Goal: Task Accomplishment & Management: Manage account settings

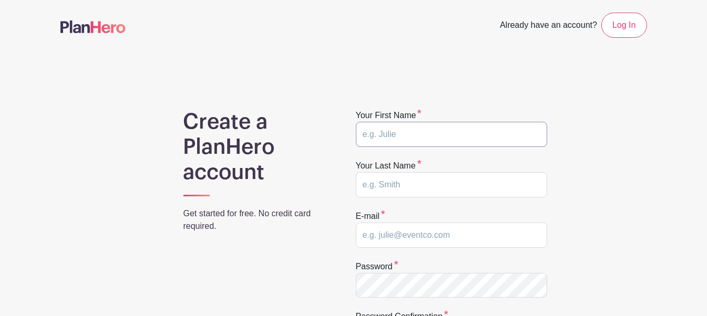
click at [384, 138] on input "text" at bounding box center [451, 134] width 191 height 25
type input "[PERSON_NAME]"
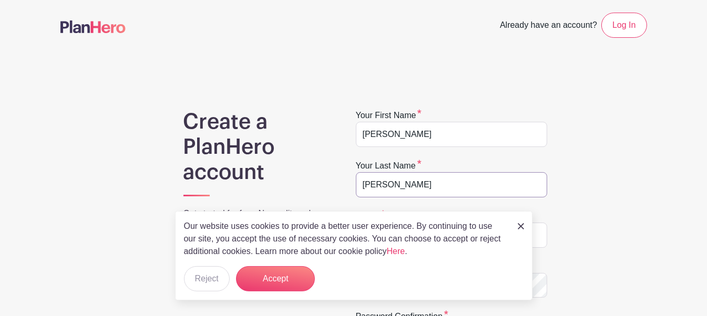
type input "[PERSON_NAME]"
click at [304, 274] on button "Accept" at bounding box center [275, 279] width 79 height 25
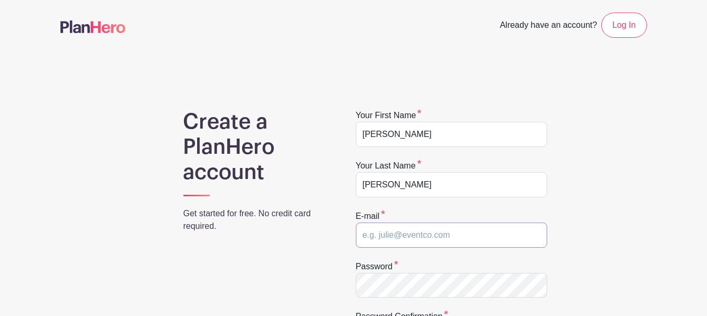
click at [435, 238] on input "email" at bounding box center [451, 235] width 191 height 25
type input "[EMAIL_ADDRESS][DOMAIN_NAME]"
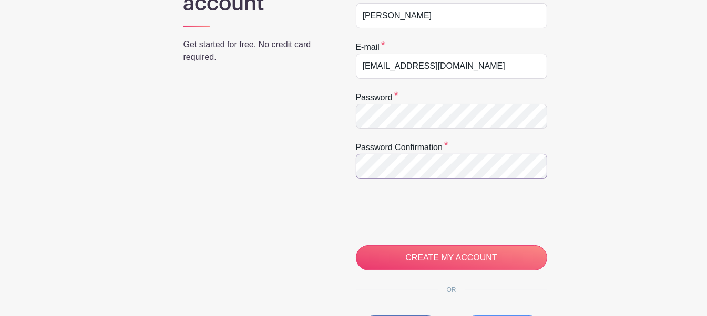
scroll to position [176, 0]
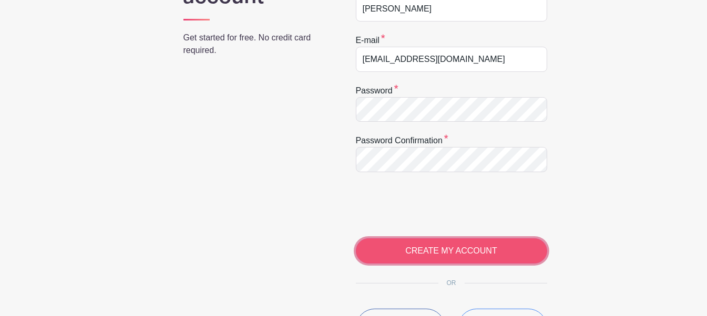
click at [406, 240] on input "CREATE MY ACCOUNT" at bounding box center [451, 251] width 191 height 25
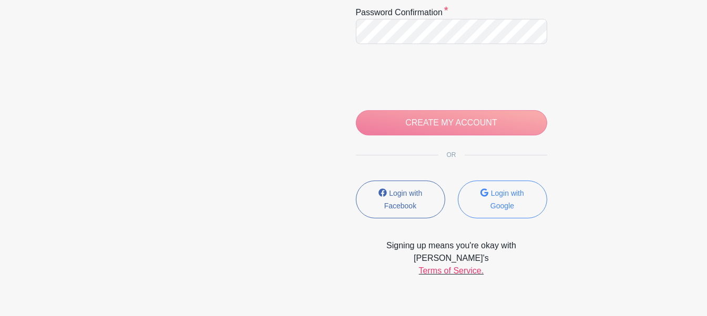
scroll to position [316, 0]
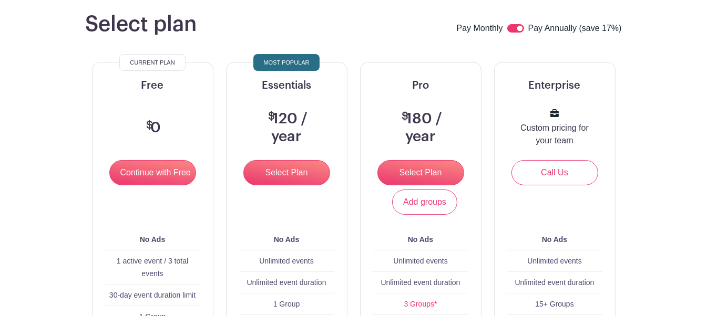
scroll to position [105, 0]
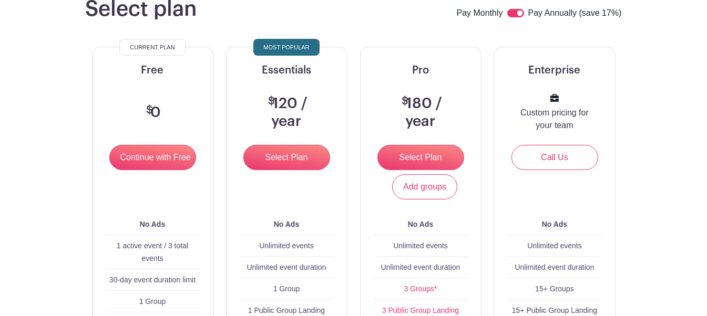
click at [519, 17] on input "checkbox" at bounding box center [515, 13] width 17 height 8
checkbox input "false"
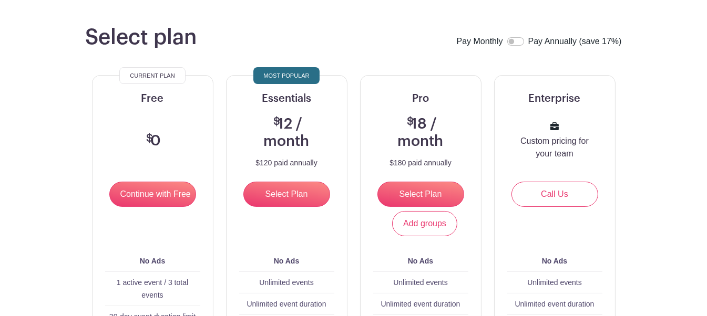
scroll to position [14, 0]
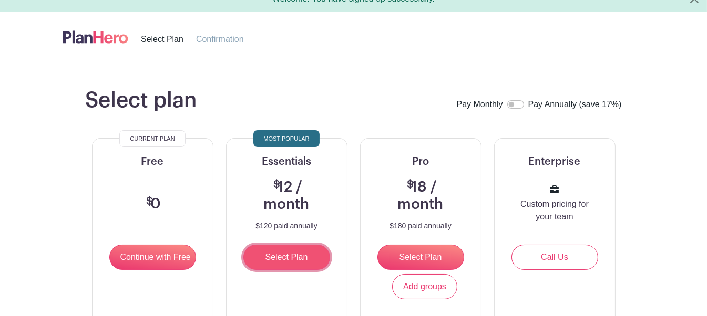
click at [309, 263] on input "Select Plan" at bounding box center [286, 257] width 87 height 25
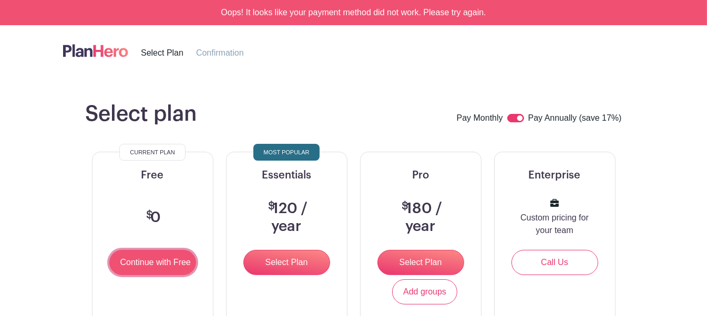
click at [177, 275] on input "Continue with Free" at bounding box center [152, 262] width 87 height 25
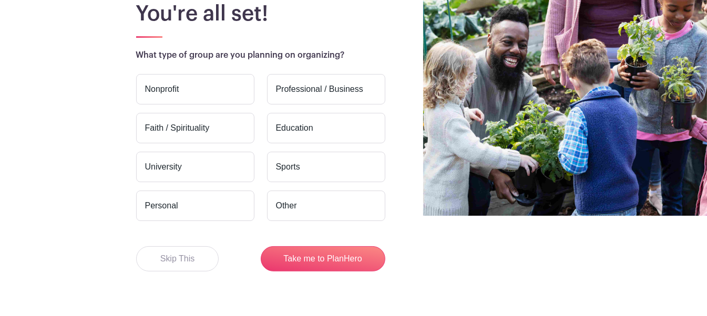
scroll to position [105, 0]
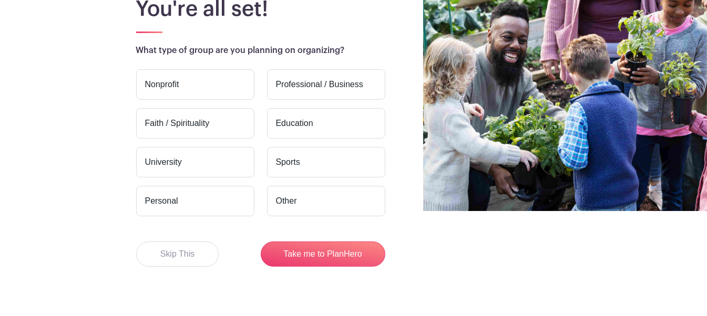
click at [294, 206] on label "Other" at bounding box center [326, 201] width 118 height 30
click at [0, 0] on input "Other" at bounding box center [0, 0] width 0 height 0
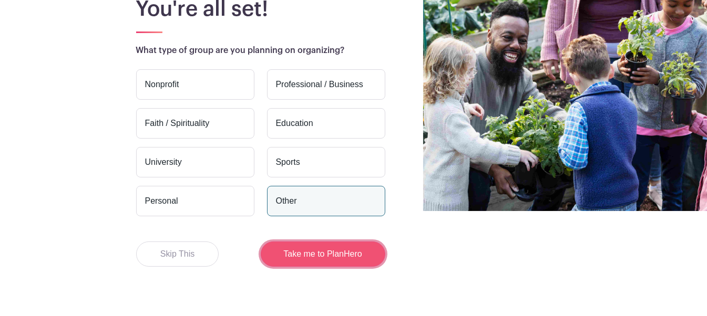
click at [299, 267] on button "Take me to PlanHero" at bounding box center [323, 254] width 125 height 25
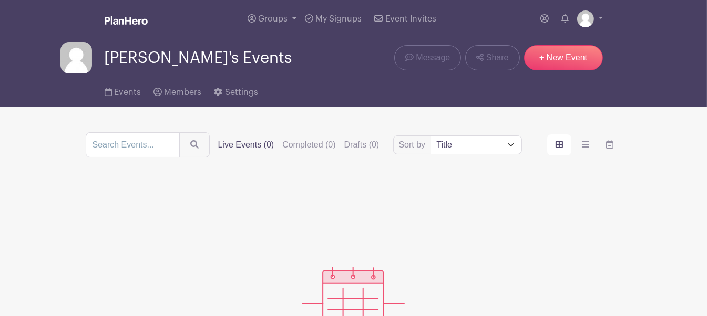
click at [158, 60] on span "[PERSON_NAME]'s Events" at bounding box center [199, 57] width 188 height 17
click at [293, 21] on link "Groups" at bounding box center [271, 19] width 57 height 38
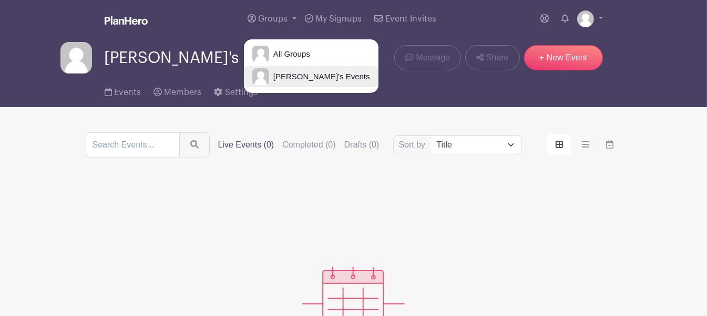
click at [293, 77] on span "[PERSON_NAME]'s Events" at bounding box center [319, 77] width 101 height 12
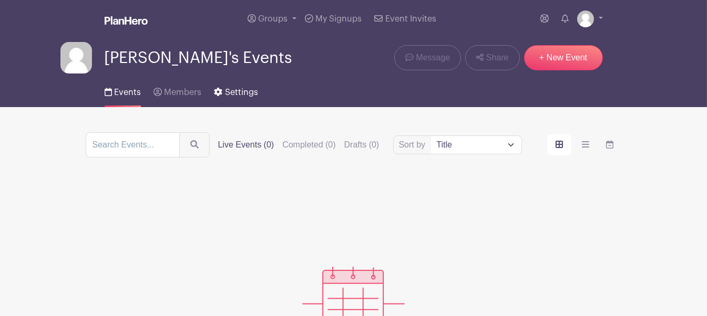
click at [249, 91] on span "Settings" at bounding box center [241, 92] width 33 height 8
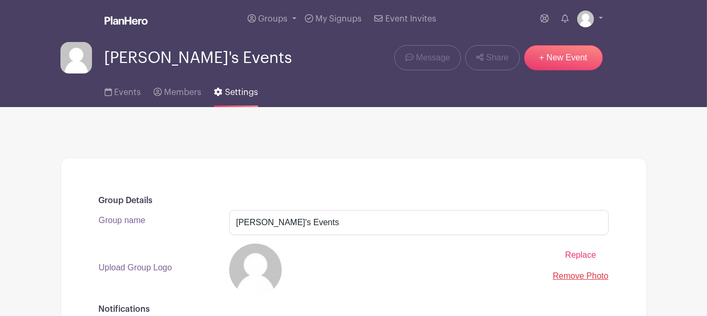
scroll to position [158, 0]
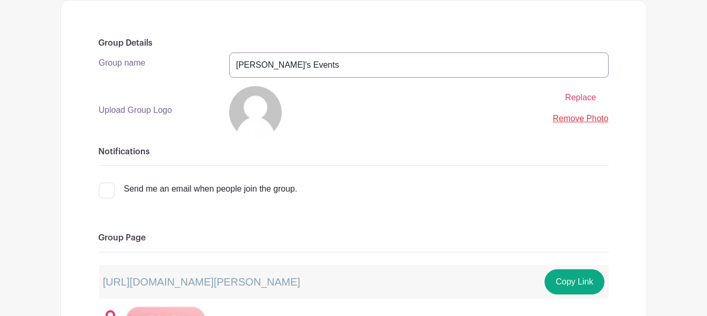
click at [265, 63] on input "[PERSON_NAME]'s Events" at bounding box center [419, 65] width 380 height 25
type input "[PERSON_NAME] [PERSON_NAME] Events"
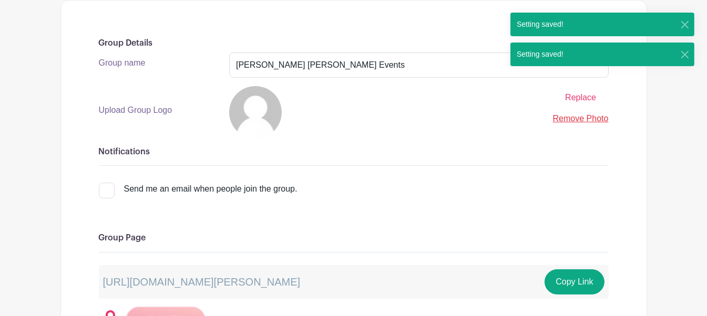
click at [576, 100] on span "Replace" at bounding box center [580, 97] width 31 height 9
click at [0, 0] on input "Replace" at bounding box center [0, 0] width 0 height 0
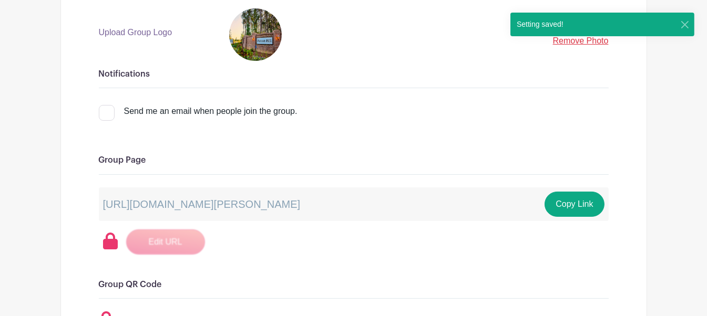
scroll to position [262, 0]
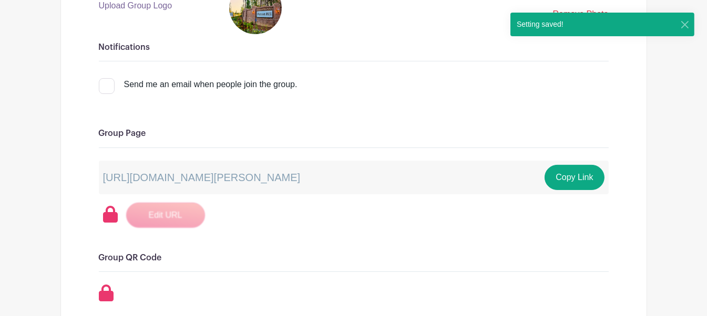
click at [105, 83] on input "Send me an email when people join the group." at bounding box center [102, 81] width 7 height 7
checkbox input "true"
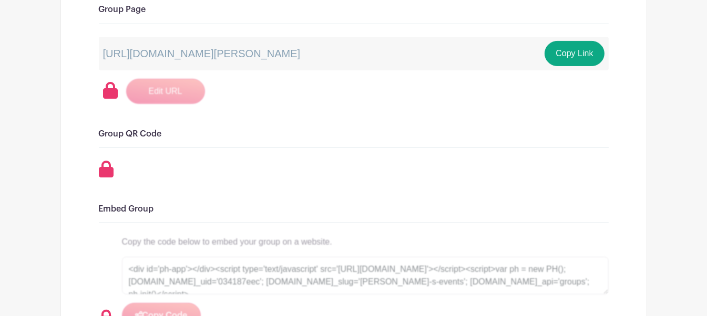
scroll to position [0, 0]
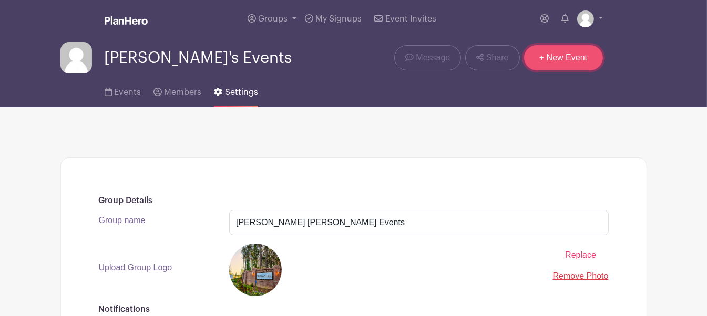
click at [563, 53] on link "+ New Event" at bounding box center [563, 57] width 79 height 25
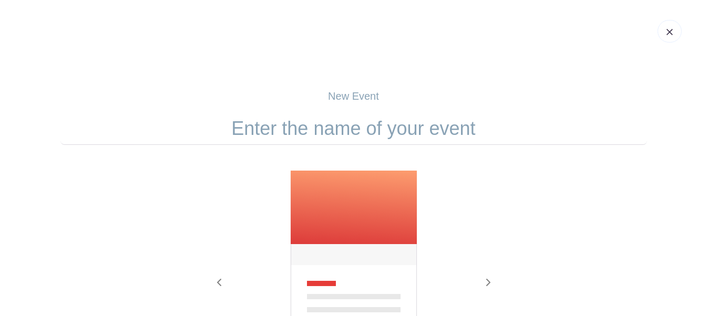
click at [390, 126] on input "text" at bounding box center [353, 129] width 587 height 33
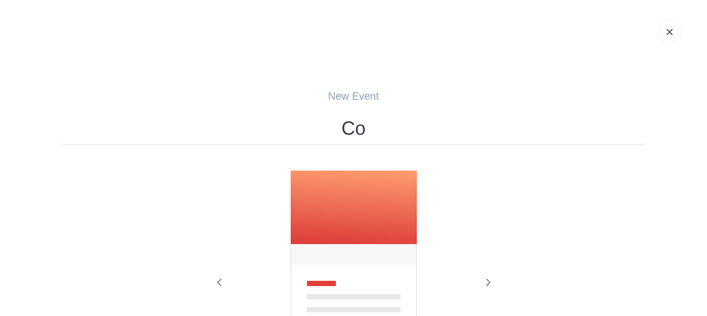
type input "C"
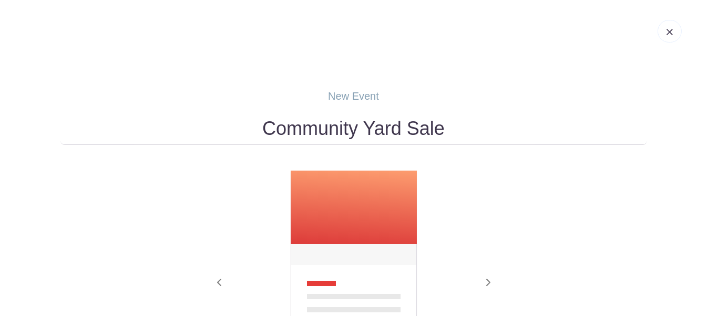
type input "Community Yard Sale"
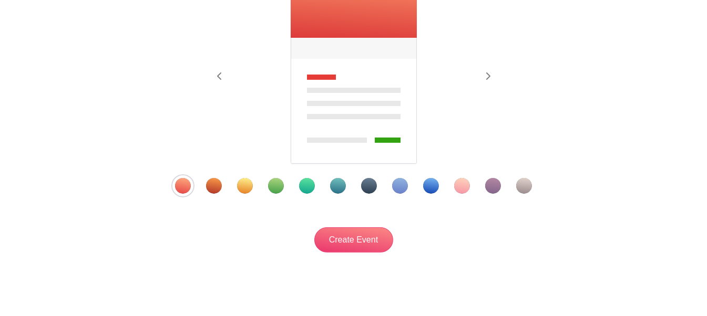
scroll to position [210, 0]
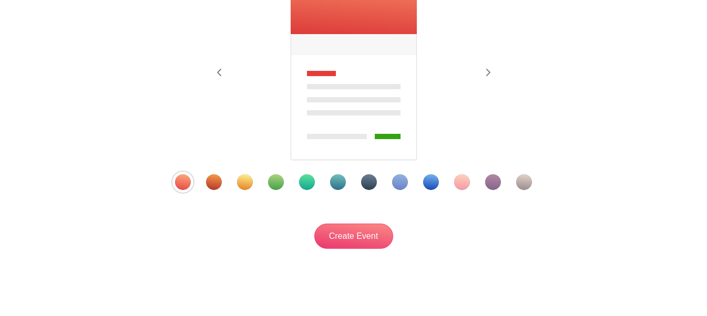
type input "Trunk or Treat"
click at [492, 181] on div "Template 11" at bounding box center [493, 183] width 16 height 16
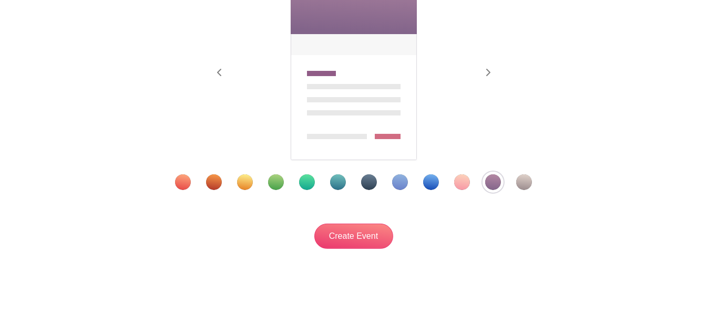
click at [188, 180] on div "Template 1" at bounding box center [183, 183] width 16 height 16
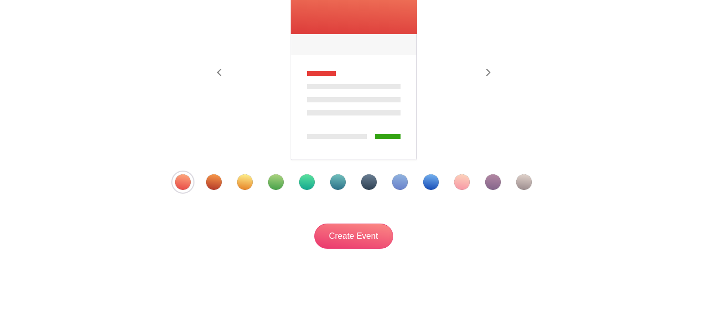
click at [210, 181] on div "Template 2" at bounding box center [214, 183] width 16 height 16
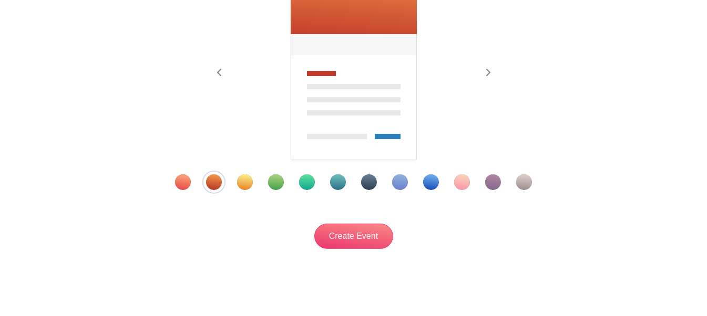
drag, startPoint x: 494, startPoint y: 182, endPoint x: 465, endPoint y: 195, distance: 31.8
click at [495, 182] on div "Template 11" at bounding box center [493, 183] width 16 height 16
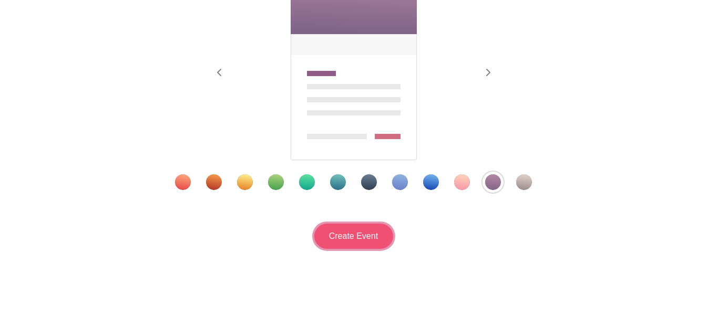
click at [364, 236] on input "Create Event" at bounding box center [353, 236] width 79 height 25
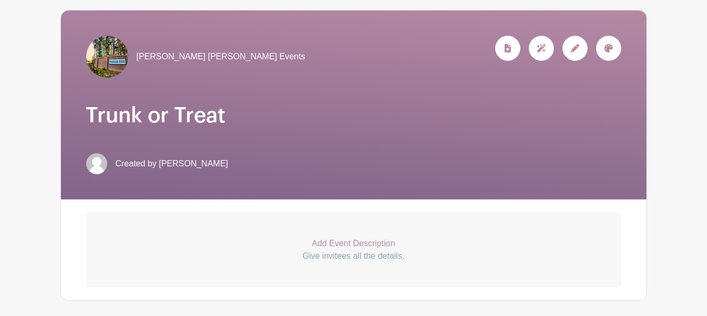
scroll to position [158, 0]
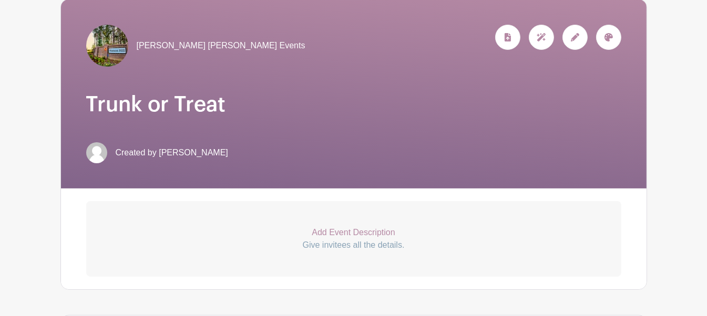
click at [320, 233] on p "Add Event Description" at bounding box center [353, 233] width 535 height 13
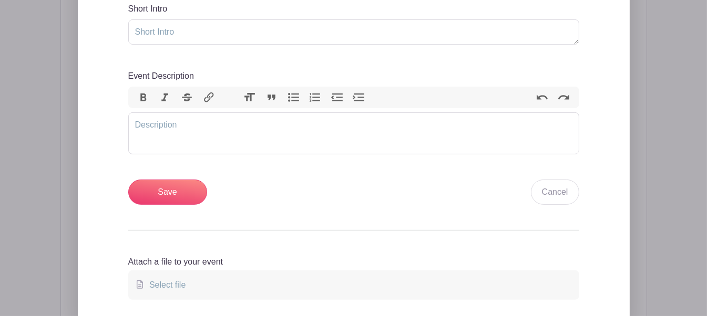
scroll to position [473, 0]
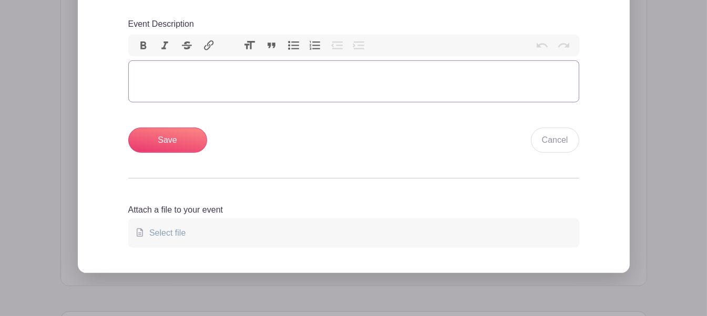
click at [251, 79] on trix-editor "Event Description" at bounding box center [353, 81] width 451 height 42
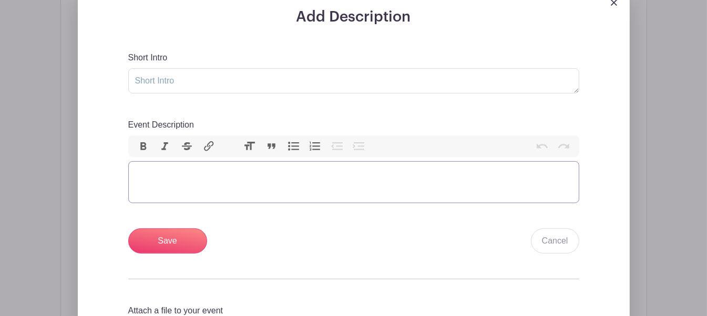
scroll to position [368, 0]
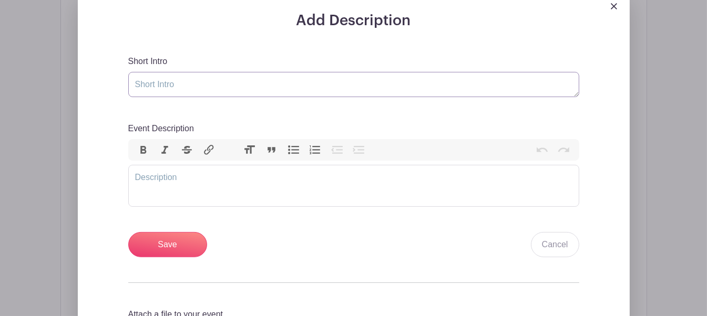
click at [238, 89] on textarea "Short Intro" at bounding box center [353, 84] width 451 height 25
paste textarea "Sign up to decorate your trunk and hand out candy at [PERSON_NAME][GEOGRAPHIC_D…"
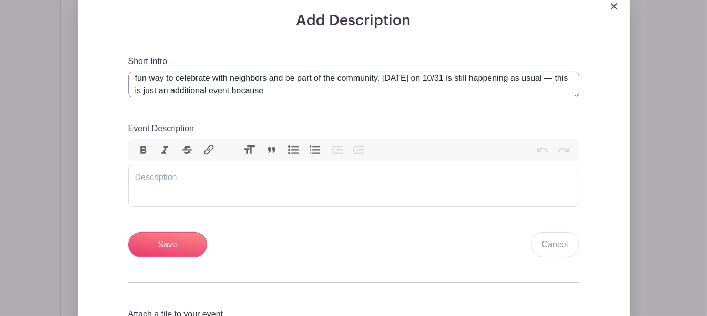
scroll to position [25, 0]
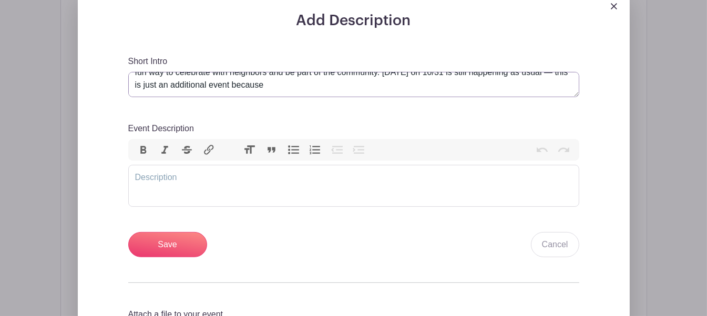
drag, startPoint x: 286, startPoint y: 75, endPoint x: 335, endPoint y: 132, distance: 75.3
click at [335, 132] on div "Short Intro Sign up to decorate your trunk and hand out candy at [PERSON_NAME][…" at bounding box center [353, 156] width 451 height 203
type textarea "Sign up to decorate your trunk and hand out candy at [PERSON_NAME][GEOGRAPHIC_D…"
click at [262, 191] on trix-editor "Event Description" at bounding box center [353, 186] width 451 height 42
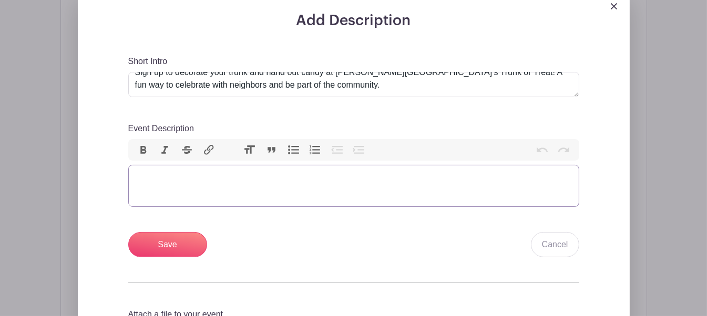
paste trix-editor "<div>[DATE] on 10/31 is still happening as usual — this is just an additional e…"
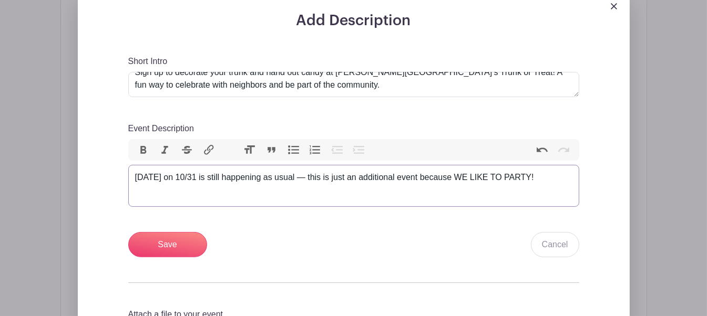
type trix-editor "<div>[DATE] on 10/31 is still happening as usual — this is just an additional e…"
drag, startPoint x: 468, startPoint y: 180, endPoint x: 556, endPoint y: 182, distance: 87.8
click at [556, 182] on div "[DATE] on 10/31 is still happening as usual — this is just an additional event …" at bounding box center [353, 177] width 437 height 13
click at [156, 154] on button "Italic" at bounding box center [165, 151] width 22 height 14
drag, startPoint x: 134, startPoint y: 180, endPoint x: 308, endPoint y: 178, distance: 173.5
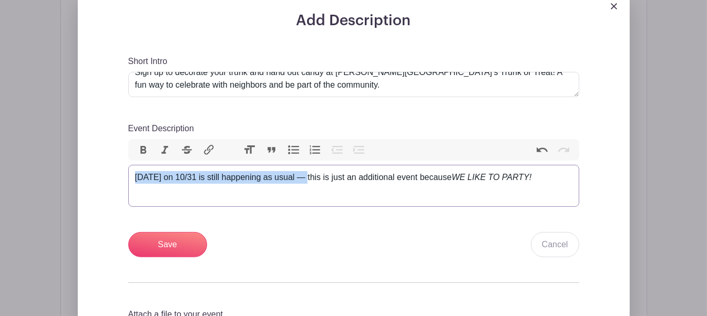
click at [308, 178] on div "[DATE] on 10/31 is still happening as usual — this is just an additional event …" at bounding box center [353, 177] width 437 height 13
click at [146, 151] on button "Bold" at bounding box center [143, 151] width 22 height 14
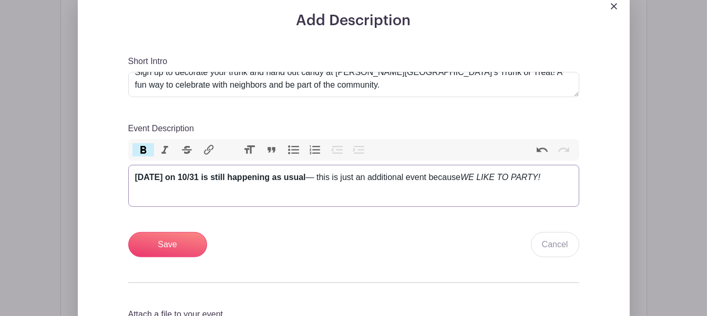
click at [407, 186] on trix-editor "[DATE] on 10/31 is still happening as usual — this is just an additional event …" at bounding box center [353, 186] width 451 height 42
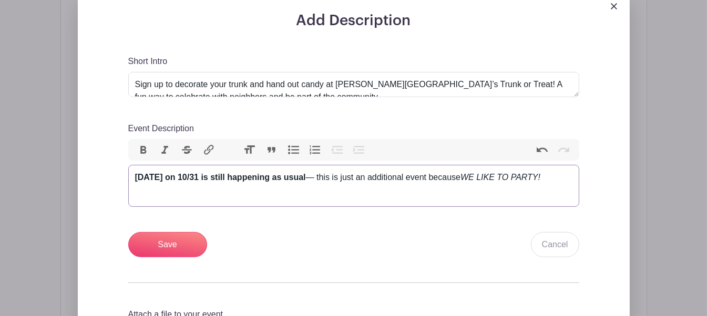
scroll to position [0, 0]
click at [195, 242] on input "Save" at bounding box center [167, 244] width 79 height 25
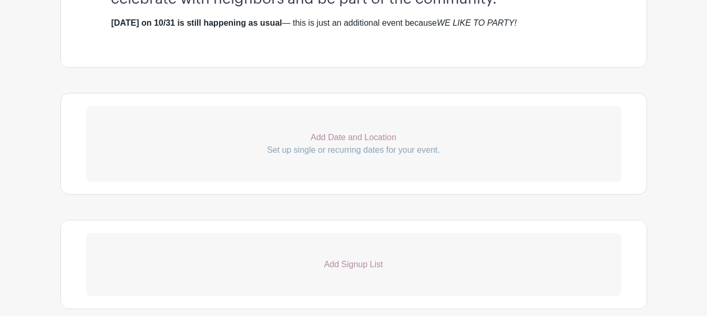
scroll to position [557, 0]
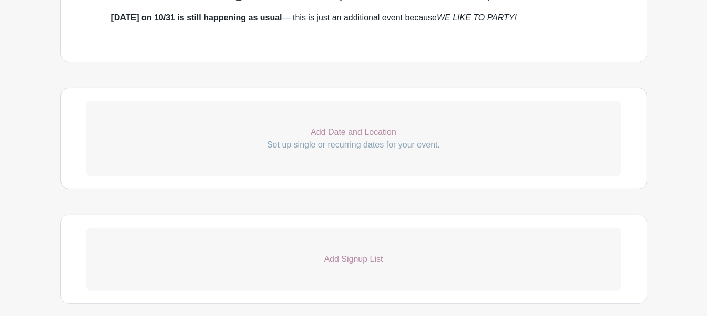
click at [355, 129] on p "Add Date and Location" at bounding box center [353, 132] width 535 height 13
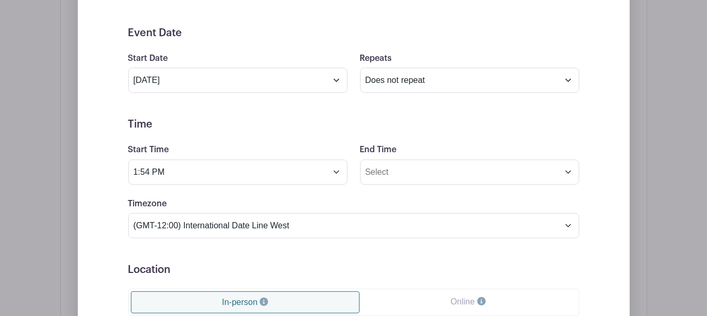
scroll to position [715, 0]
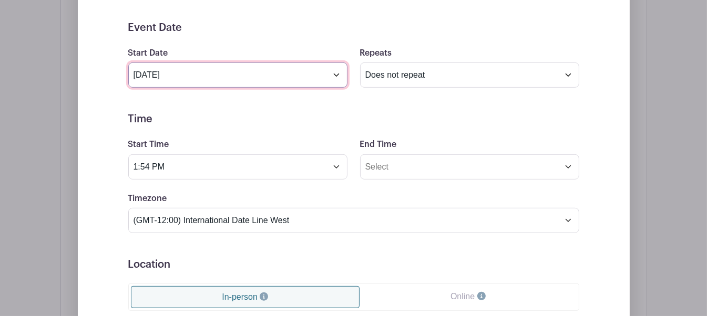
click at [319, 69] on input "[DATE]" at bounding box center [237, 75] width 219 height 25
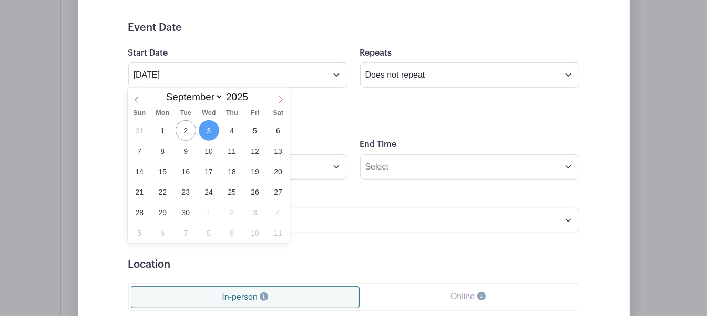
click at [279, 102] on icon at bounding box center [280, 99] width 7 height 7
select select "9"
click at [273, 193] on span "25" at bounding box center [278, 192] width 21 height 21
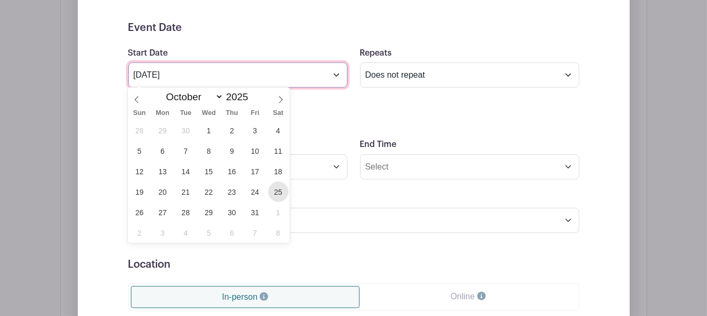
type input "[DATE]"
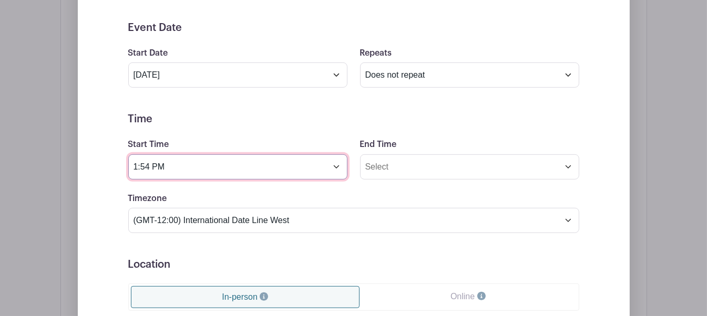
click at [181, 163] on input "1:54 PM" at bounding box center [237, 167] width 219 height 25
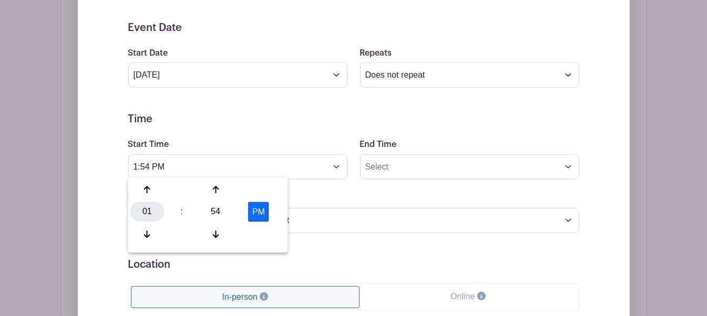
click at [150, 217] on div "01" at bounding box center [147, 212] width 34 height 20
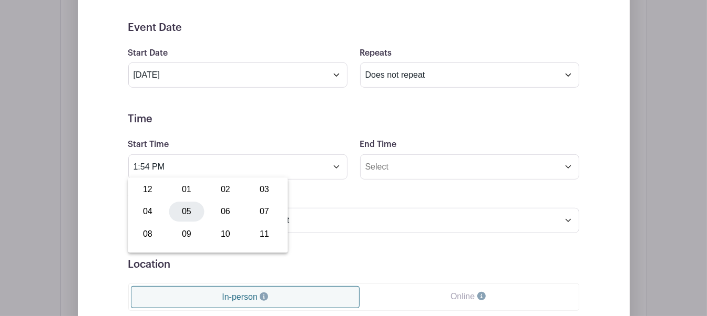
click at [183, 212] on div "05" at bounding box center [186, 212] width 35 height 20
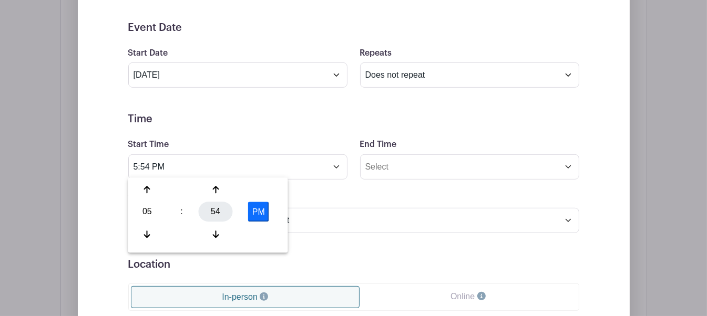
click at [215, 211] on div "54" at bounding box center [216, 212] width 34 height 20
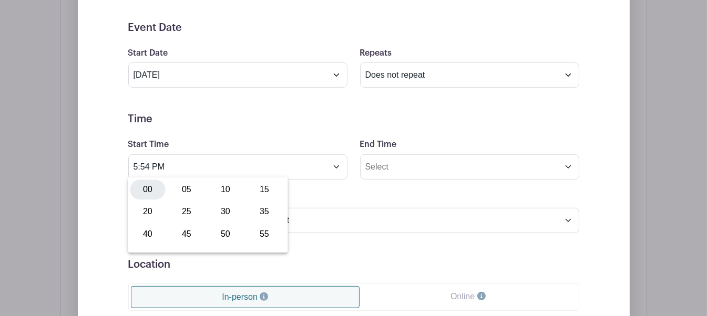
click at [154, 195] on div "00" at bounding box center [147, 190] width 35 height 20
type input "5:00 PM"
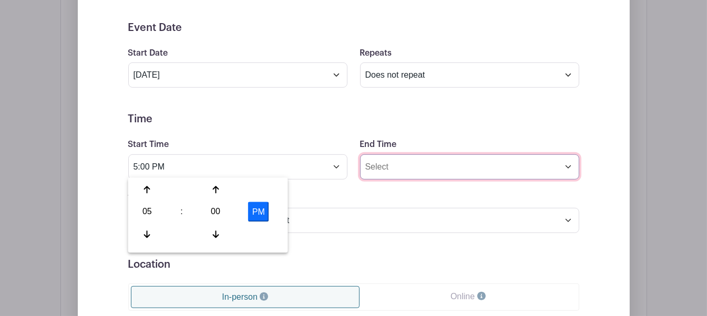
click at [413, 166] on input "End Time" at bounding box center [469, 167] width 219 height 25
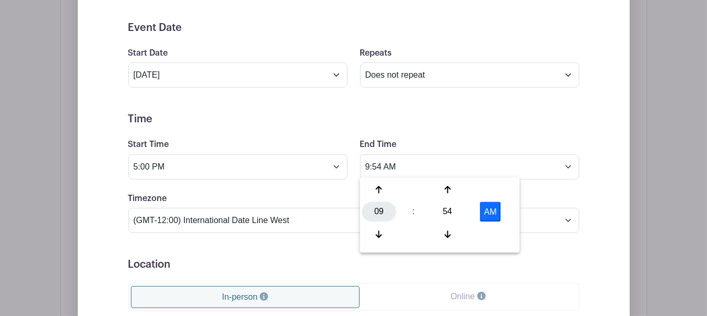
click at [379, 211] on div "09" at bounding box center [379, 212] width 34 height 20
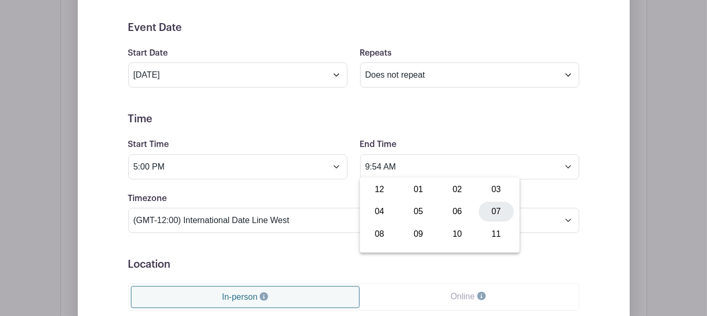
click at [484, 212] on div "07" at bounding box center [496, 212] width 35 height 20
click at [448, 205] on div "54" at bounding box center [448, 212] width 34 height 20
click at [376, 188] on div "00" at bounding box center [379, 190] width 35 height 20
click at [320, 192] on div "Timezone (GMT-12:00) International Date Line West (GMT-11:00) [US_STATE] (GMT-1…" at bounding box center [354, 212] width 464 height 41
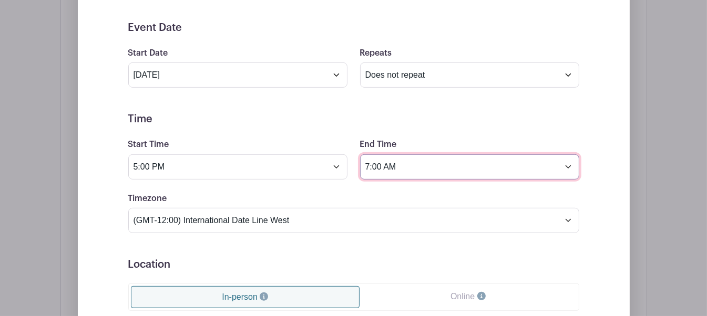
click at [570, 165] on input "7:00 AM" at bounding box center [469, 167] width 219 height 25
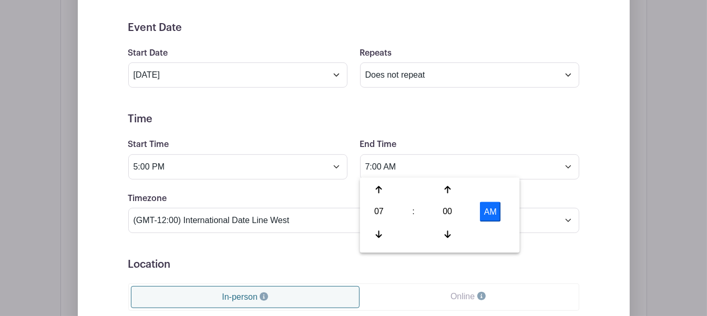
click at [493, 212] on button "AM" at bounding box center [490, 212] width 21 height 20
type input "7:00 PM"
click at [565, 192] on div "Timezone (GMT-12:00) International Date Line West (GMT-11:00) [US_STATE] (GMT-1…" at bounding box center [354, 212] width 464 height 41
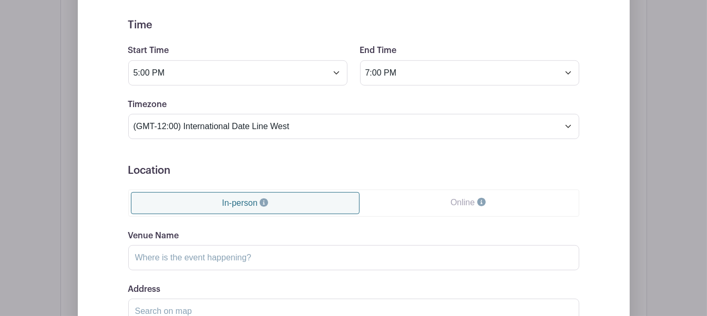
scroll to position [820, 0]
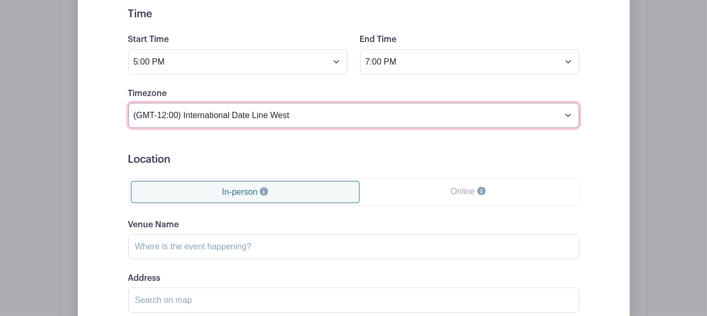
click at [270, 103] on select "(GMT-12:00) International Date Line West (GMT-11:00) [US_STATE] (GMT-11:00) [GE…" at bounding box center [353, 115] width 451 height 25
select select "Eastern Time ([GEOGRAPHIC_DATA] & [GEOGRAPHIC_DATA])"
click at [128, 103] on select "(GMT-12:00) International Date Line West (GMT-11:00) [US_STATE] (GMT-11:00) [GE…" at bounding box center [353, 115] width 451 height 25
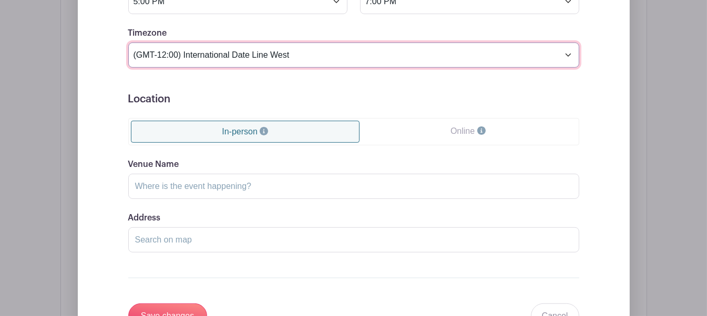
scroll to position [925, 0]
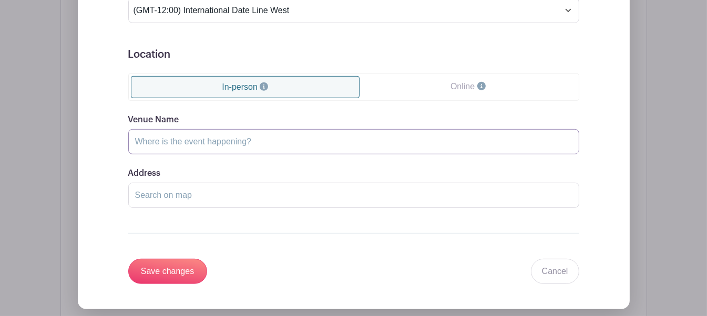
click at [234, 138] on input "Venue Name" at bounding box center [353, 141] width 451 height 25
click at [128, 259] on input "Save changes" at bounding box center [167, 271] width 79 height 25
type input "[PERSON_NAME] [PERSON_NAME] E"
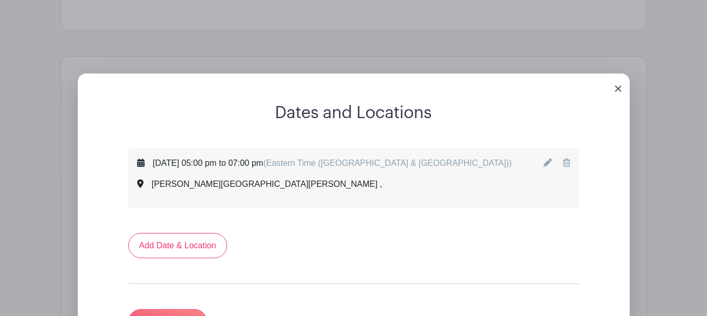
scroll to position [493, 0]
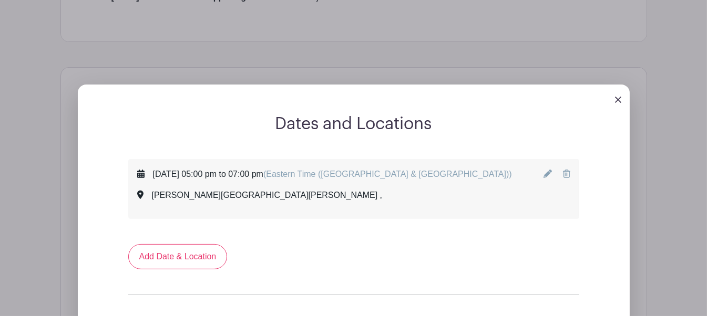
drag, startPoint x: 544, startPoint y: 172, endPoint x: 538, endPoint y: 173, distance: 5.9
click at [544, 171] on icon at bounding box center [548, 174] width 8 height 8
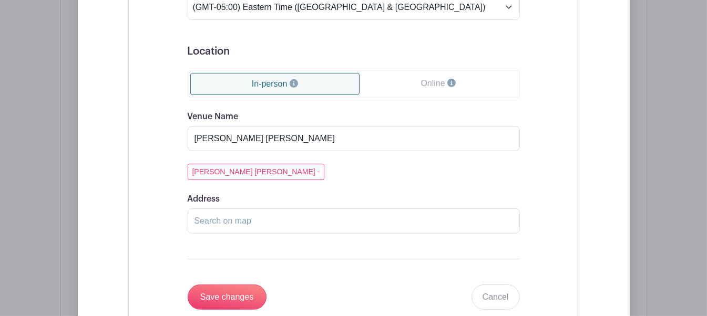
scroll to position [914, 0]
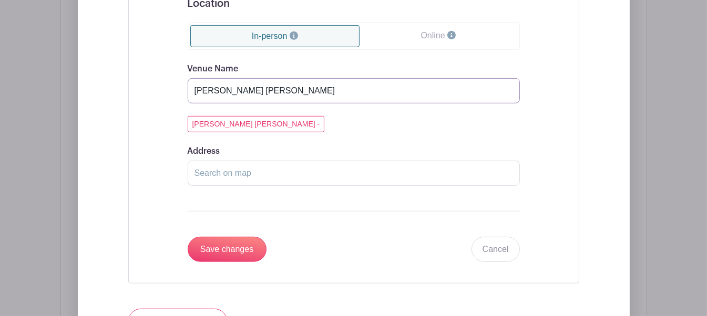
click at [269, 91] on input "[PERSON_NAME] [PERSON_NAME]" at bounding box center [354, 90] width 332 height 25
type input "[PERSON_NAME][GEOGRAPHIC_DATA][PERSON_NAME] Events (pool parking)"
click at [262, 163] on input "Address" at bounding box center [354, 173] width 332 height 25
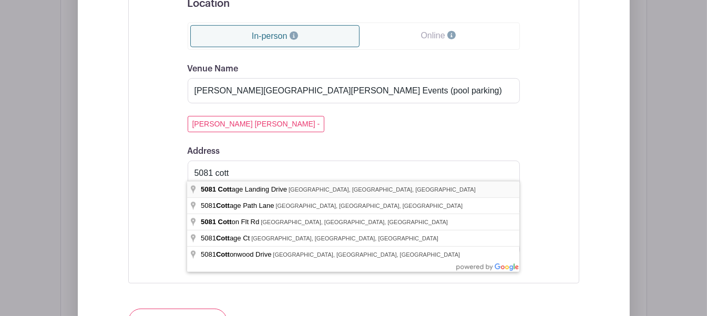
type input "[STREET_ADDRESS]"
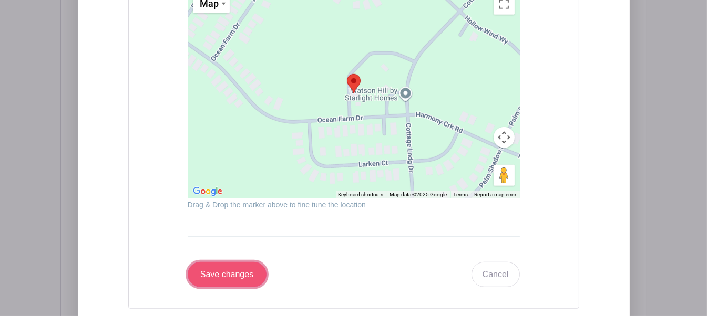
click at [238, 272] on input "Save changes" at bounding box center [227, 274] width 79 height 25
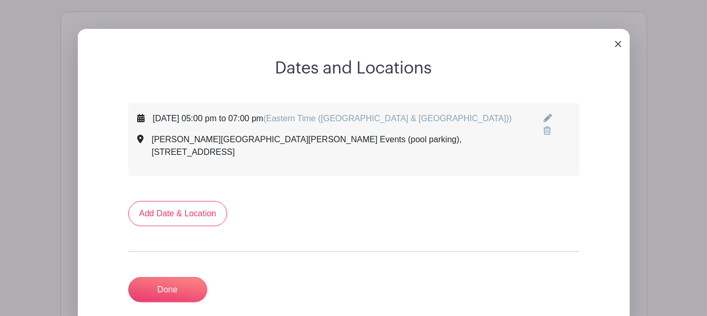
scroll to position [546, 0]
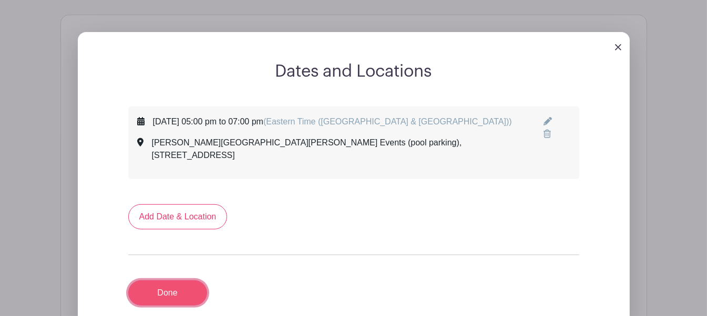
click at [195, 281] on link "Done" at bounding box center [167, 293] width 79 height 25
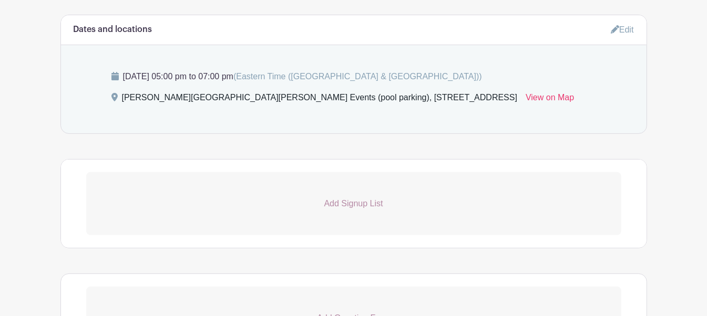
click at [368, 206] on p "Add Signup List" at bounding box center [353, 204] width 535 height 13
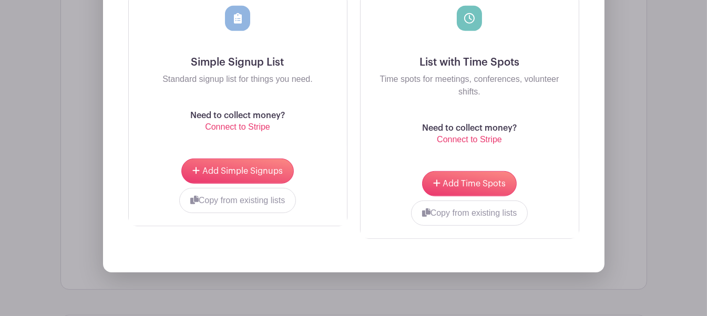
scroll to position [861, 0]
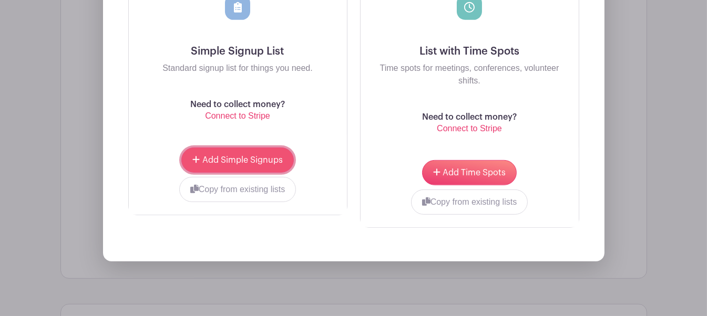
click at [270, 164] on button "Add Simple Signups" at bounding box center [237, 160] width 112 height 25
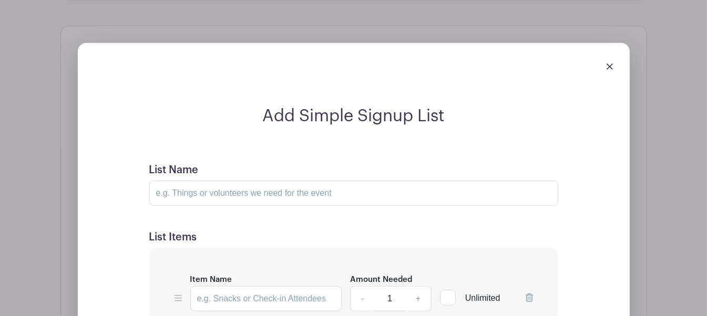
scroll to position [735, 0]
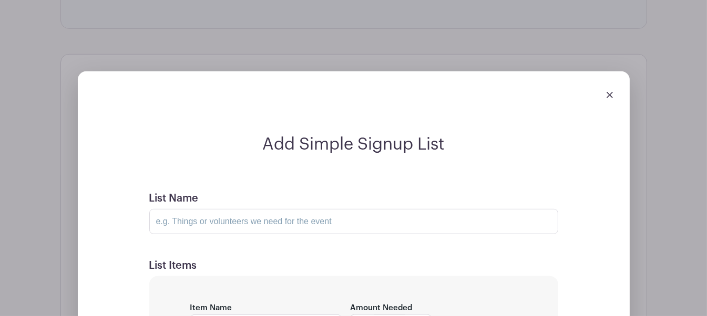
click at [615, 90] on div at bounding box center [353, 94] width 535 height 29
click at [611, 93] on img at bounding box center [610, 95] width 6 height 6
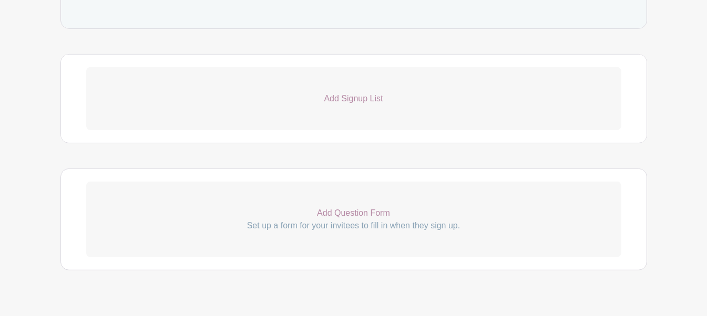
click at [343, 208] on p "Add Question Form" at bounding box center [353, 213] width 535 height 13
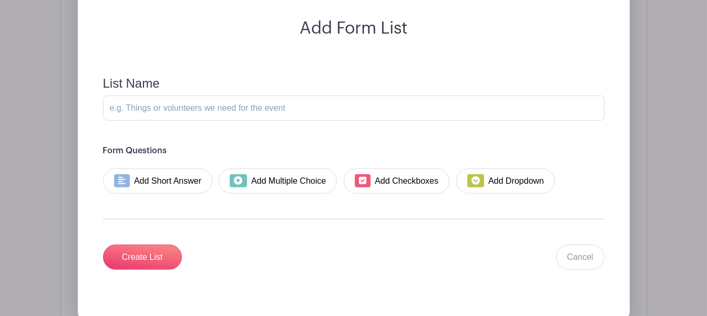
scroll to position [945, 0]
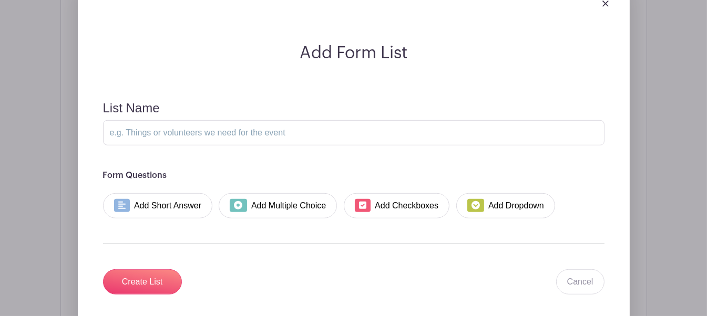
click at [161, 105] on div "List Name" at bounding box center [354, 123] width 502 height 45
click at [156, 134] on input "List Name" at bounding box center [354, 132] width 502 height 25
type input "T"
type input "S"
type input "Trunk info"
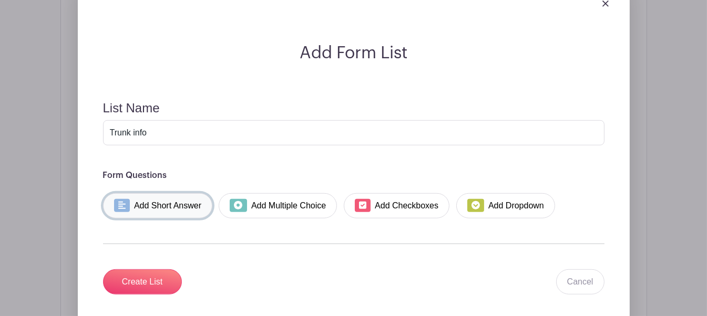
click at [158, 201] on link "Add Short Answer" at bounding box center [158, 205] width 110 height 25
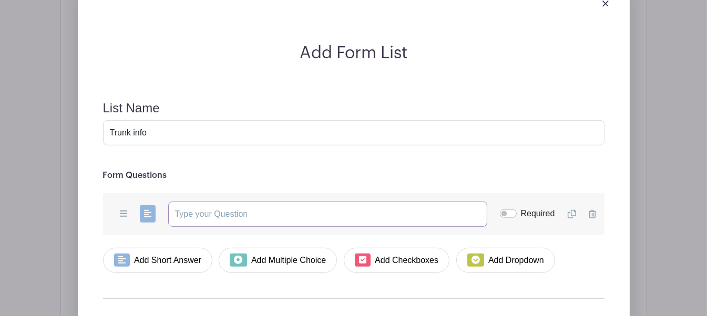
click at [199, 209] on input "text" at bounding box center [327, 214] width 319 height 25
type input "N"
type input "Your name"
click at [505, 210] on input "Required" at bounding box center [508, 214] width 17 height 8
checkbox input "true"
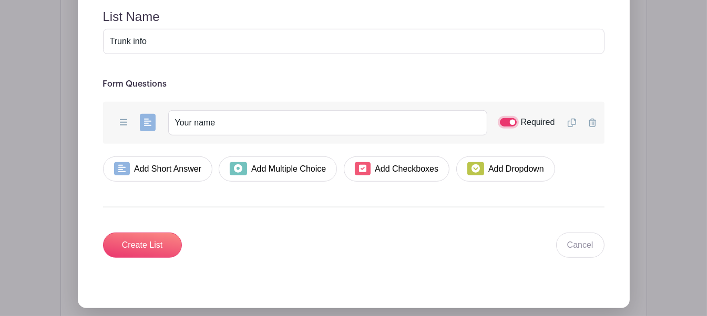
scroll to position [966, 0]
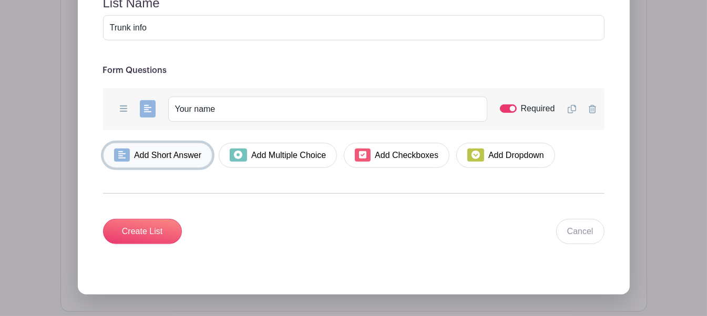
click at [173, 154] on link "Add Short Answer" at bounding box center [158, 155] width 110 height 25
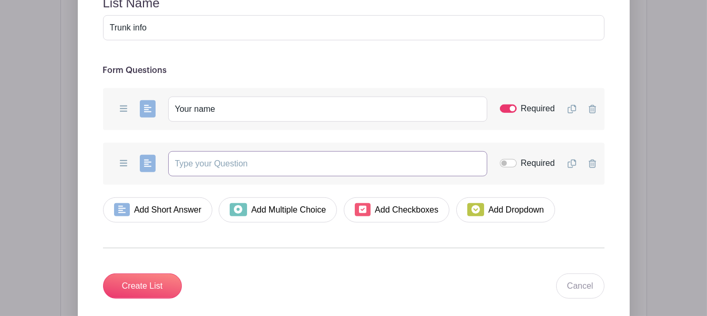
click at [203, 162] on input "text" at bounding box center [327, 163] width 319 height 25
click at [226, 163] on input "Your business (if applicable)" at bounding box center [327, 163] width 319 height 25
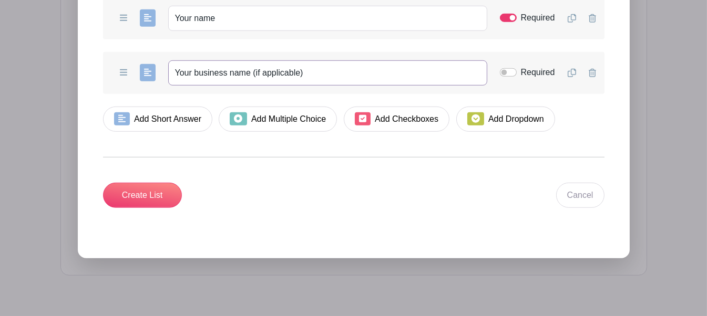
scroll to position [1071, 0]
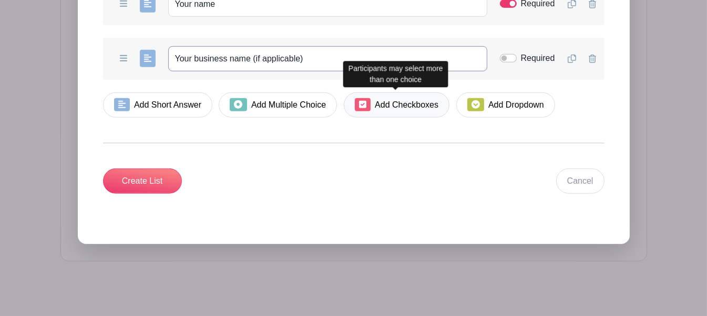
type input "Your business name (if applicable)"
click at [374, 97] on link "Add Checkboxes" at bounding box center [397, 105] width 106 height 25
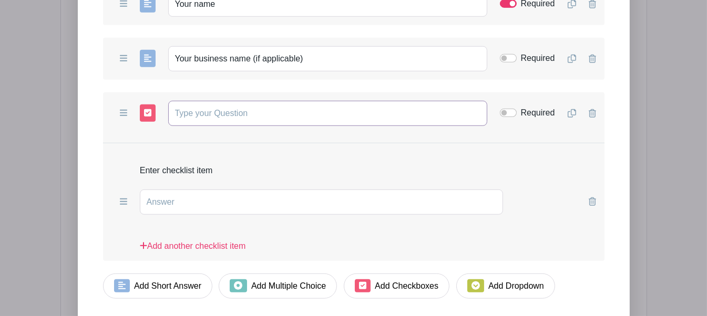
click at [201, 110] on input "text" at bounding box center [327, 113] width 319 height 25
type input "Specialty items?"
click at [227, 199] on input "text" at bounding box center [322, 202] width 364 height 25
type input "Allergen-Free"
click at [226, 241] on link "Add another checklist item" at bounding box center [193, 250] width 106 height 21
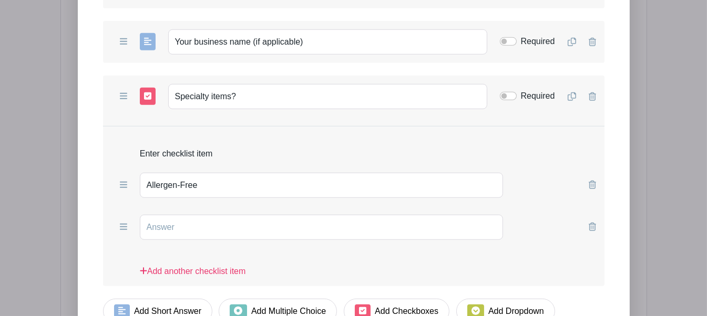
scroll to position [1124, 0]
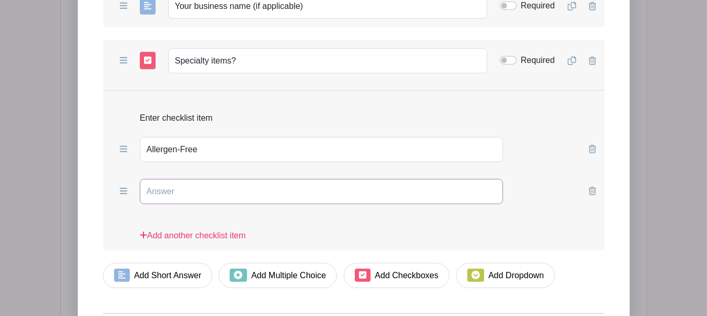
click at [207, 191] on input "text" at bounding box center [322, 191] width 364 height 25
click at [166, 191] on input "Toys (no candy)" at bounding box center [322, 191] width 364 height 25
drag, startPoint x: 163, startPoint y: 189, endPoint x: 146, endPoint y: 187, distance: 16.9
click at [146, 187] on input "Toys (no candy)" at bounding box center [322, 191] width 364 height 25
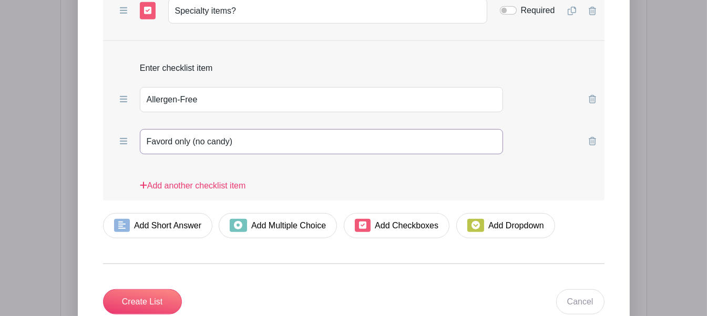
scroll to position [1177, 0]
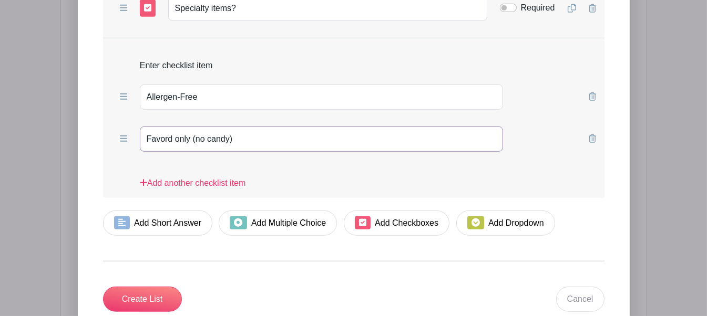
type input "Favord only (no candy)"
click at [205, 96] on input "Allergen-Free" at bounding box center [322, 97] width 364 height 25
type input "Allergen-Free Treats"
click at [173, 137] on input "Favord only (no candy)" at bounding box center [322, 139] width 364 height 25
type input "Favors only (no candy)"
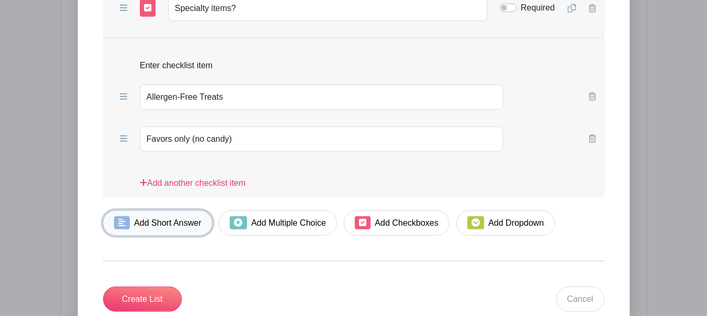
click at [181, 215] on link "Add Short Answer" at bounding box center [158, 223] width 110 height 25
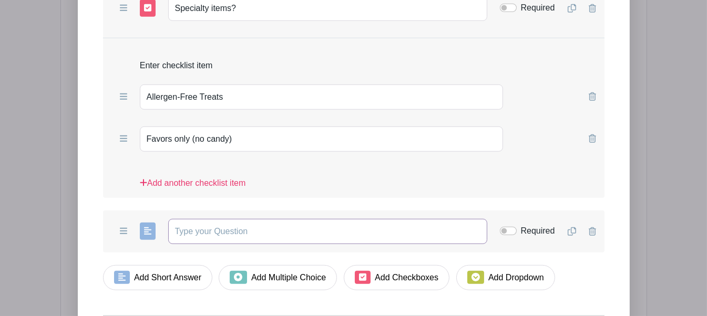
click at [211, 221] on input "text" at bounding box center [327, 231] width 319 height 25
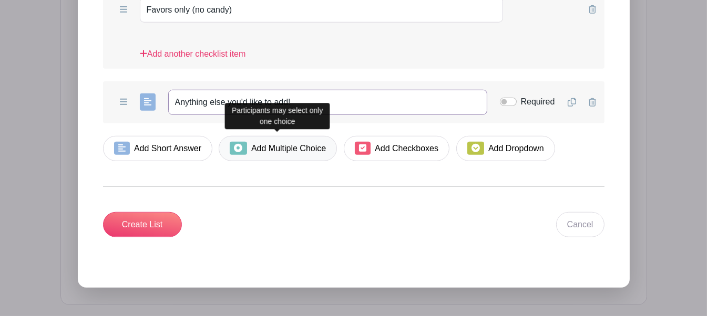
scroll to position [1334, 0]
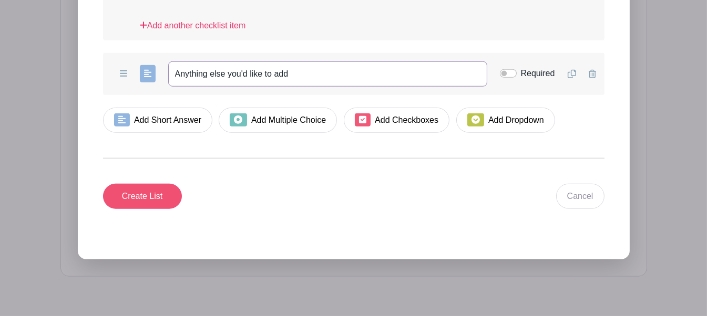
type input "Anything else you'd like to add"
click at [162, 195] on input "Create List" at bounding box center [142, 196] width 79 height 25
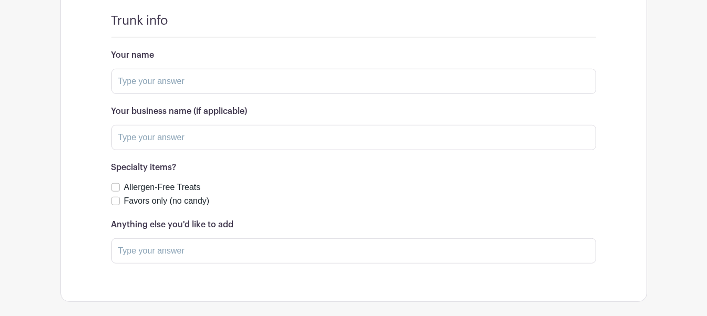
scroll to position [870, 0]
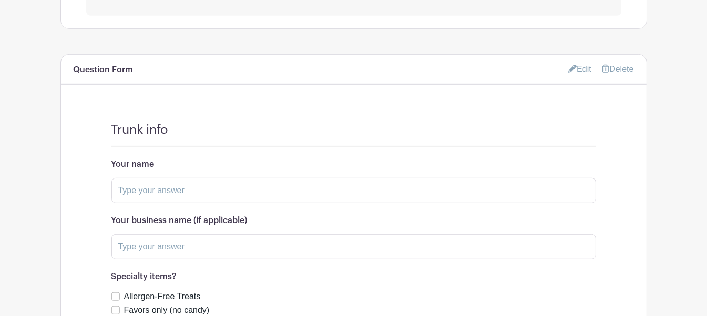
click at [578, 64] on link "Edit" at bounding box center [579, 68] width 23 height 17
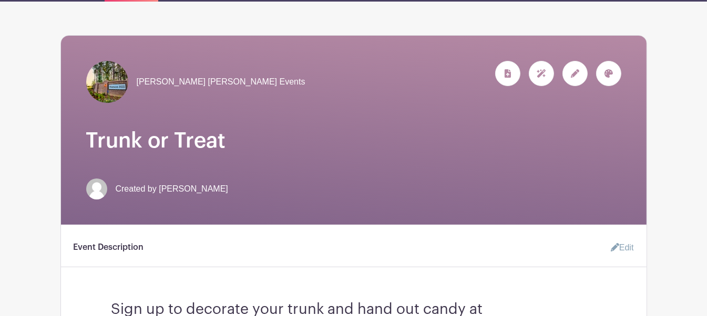
scroll to position [542, 0]
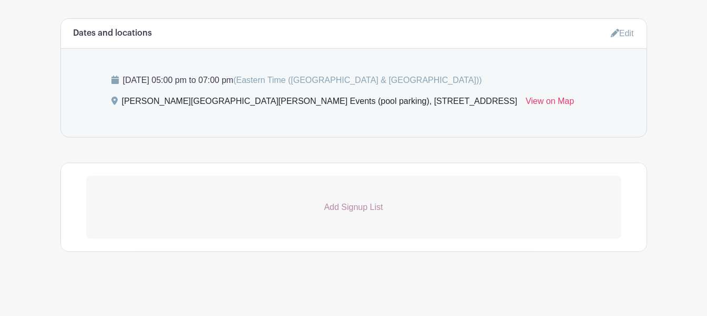
click at [356, 198] on link "Add Signup List" at bounding box center [353, 207] width 535 height 63
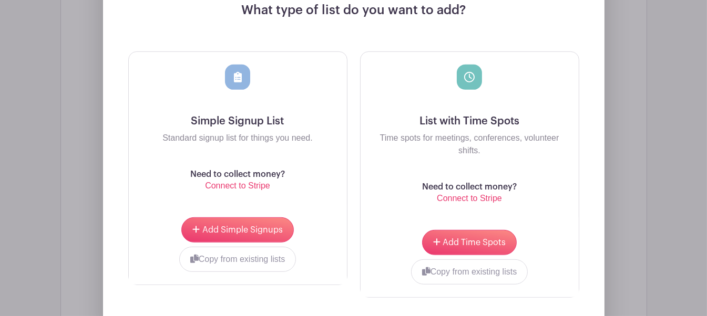
scroll to position [572, 0]
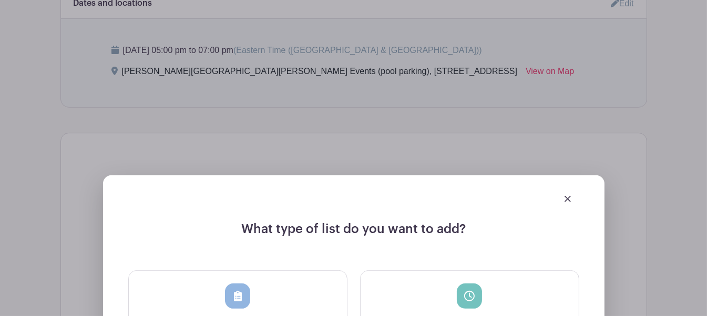
click at [572, 190] on div at bounding box center [353, 198] width 451 height 29
click at [568, 201] on link at bounding box center [568, 198] width 6 height 9
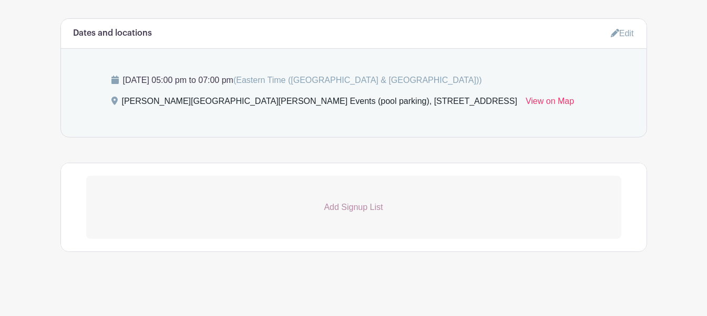
click at [618, 31] on link "Edit" at bounding box center [622, 33] width 23 height 17
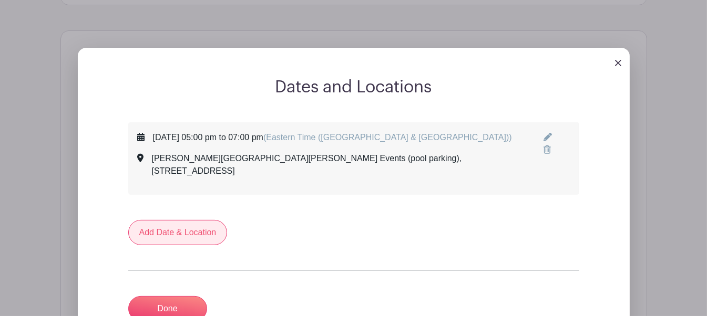
scroll to position [524, 0]
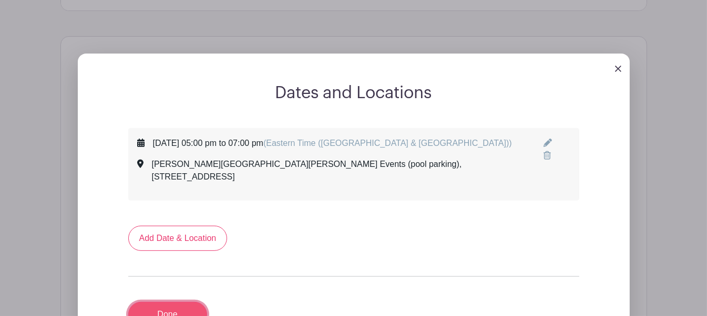
click at [189, 302] on link "Done" at bounding box center [167, 314] width 79 height 25
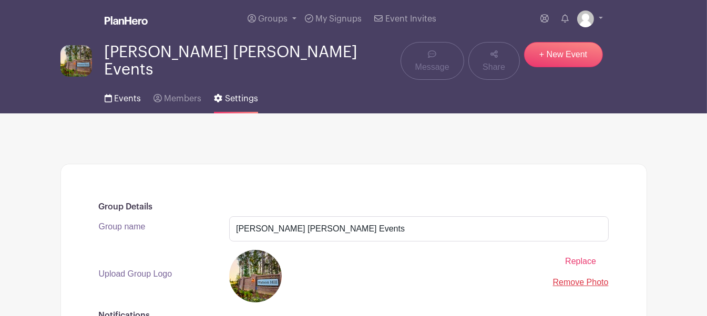
click at [133, 95] on span "Events" at bounding box center [127, 99] width 27 height 8
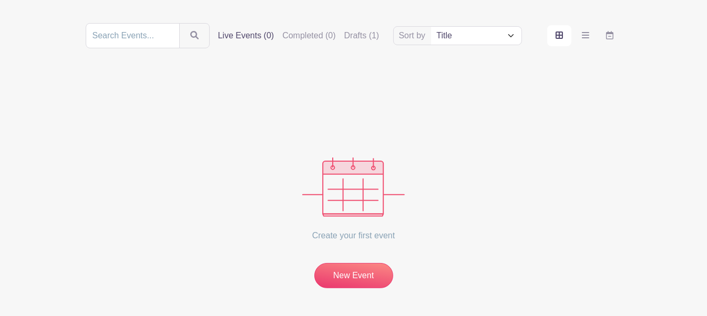
scroll to position [42, 0]
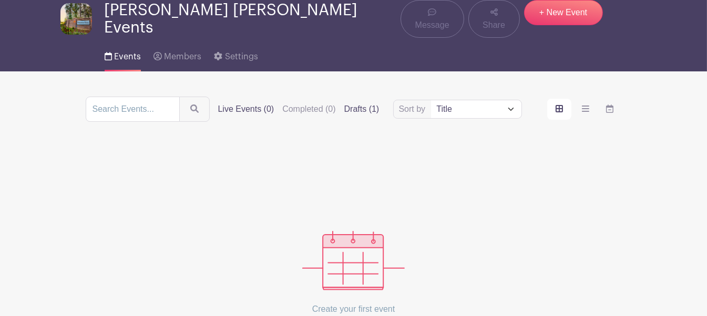
click at [353, 109] on label "Drafts (1)" at bounding box center [361, 109] width 35 height 13
click at [0, 0] on input "Drafts (1)" at bounding box center [0, 0] width 0 height 0
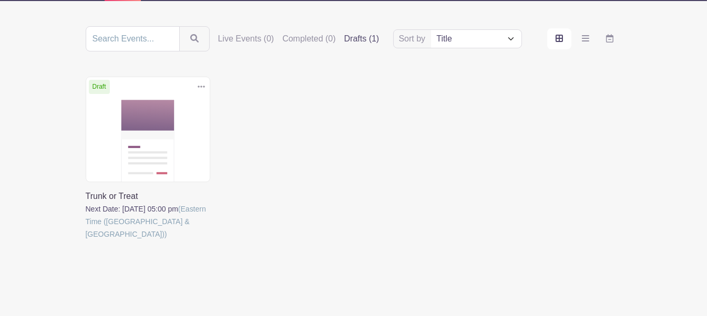
click at [86, 241] on link at bounding box center [86, 241] width 0 height 0
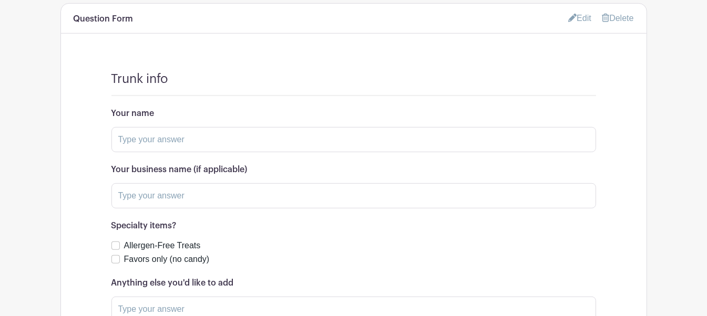
scroll to position [789, 0]
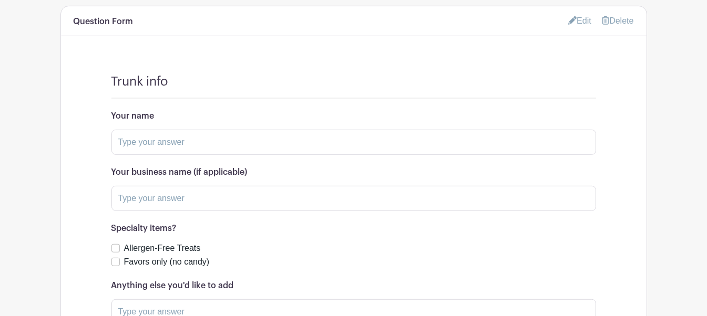
click at [573, 27] on link "Edit" at bounding box center [579, 20] width 23 height 17
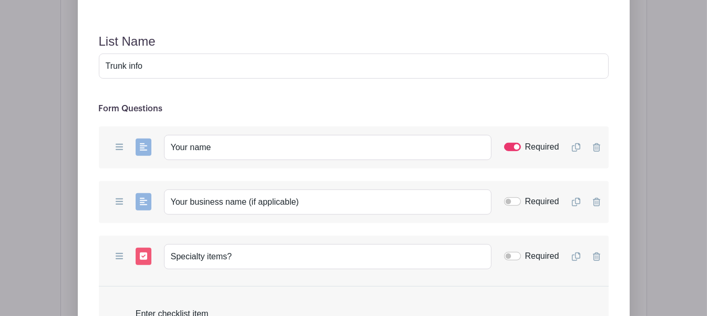
scroll to position [893, 0]
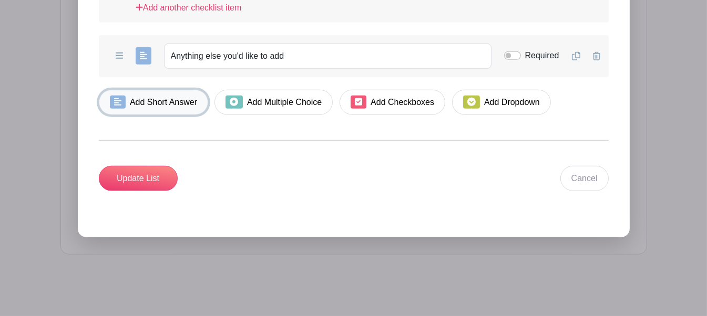
click at [127, 96] on link "Add Short Answer" at bounding box center [154, 102] width 110 height 25
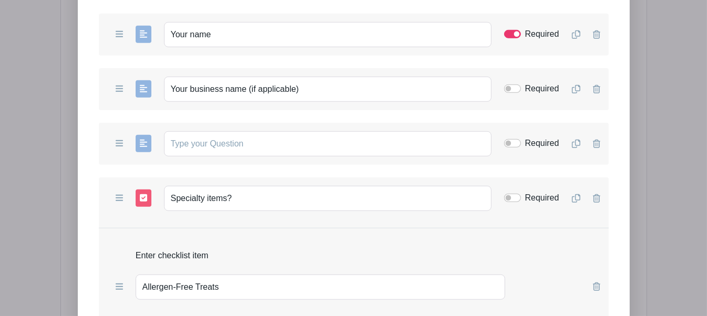
scroll to position [1007, 0]
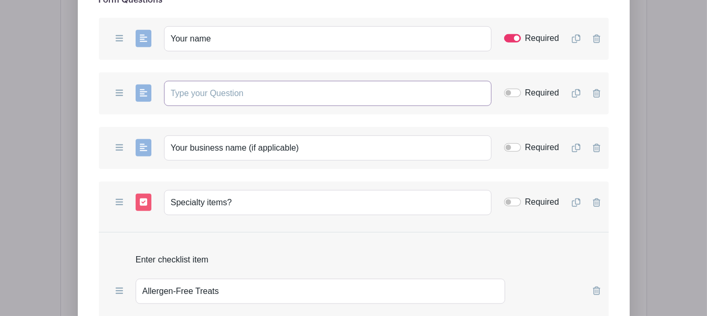
click at [199, 91] on input "text" at bounding box center [328, 93] width 328 height 25
type input "Vehicle info - Color, make, model. Example: Blue Toyota 4Runner"
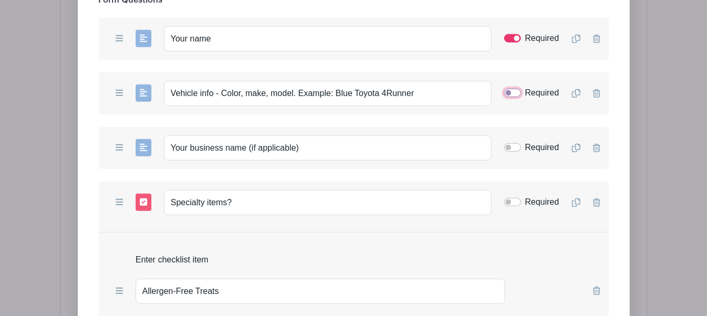
click at [516, 91] on input "Required" at bounding box center [512, 93] width 17 height 8
checkbox input "true"
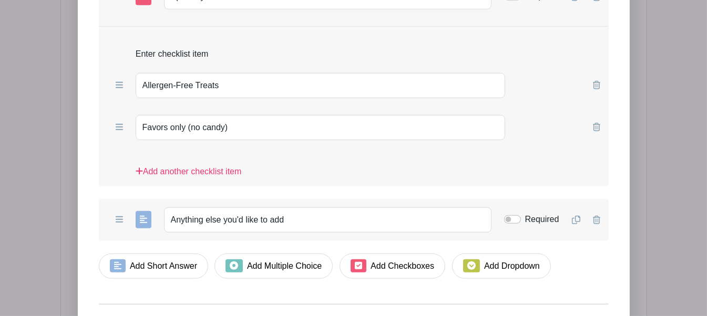
scroll to position [1218, 0]
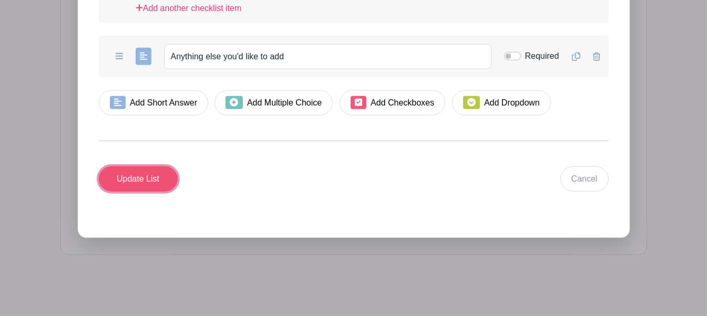
click at [163, 179] on input "Update List" at bounding box center [138, 179] width 79 height 25
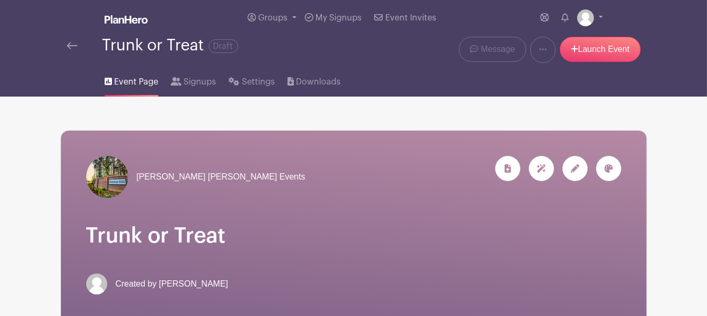
scroll to position [0, 0]
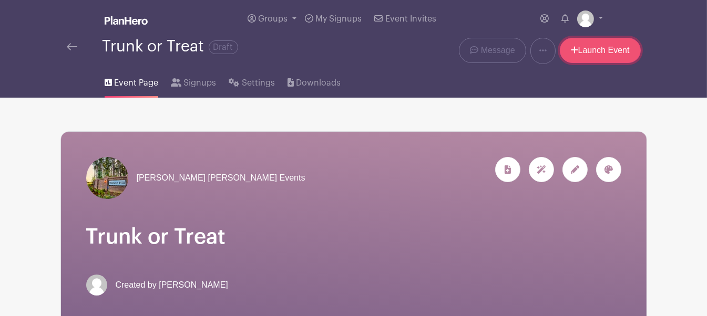
click at [563, 56] on link "Launch Event" at bounding box center [600, 50] width 81 height 25
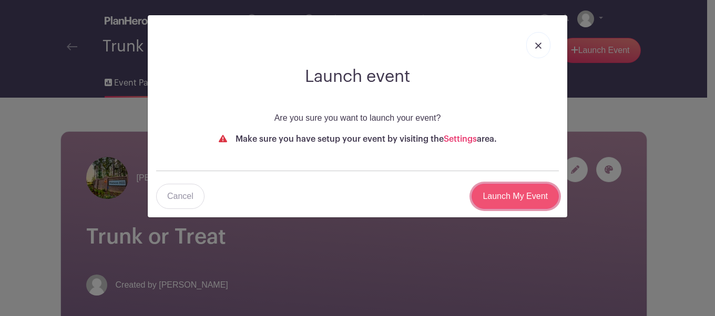
click at [493, 189] on input "Launch My Event" at bounding box center [515, 196] width 87 height 25
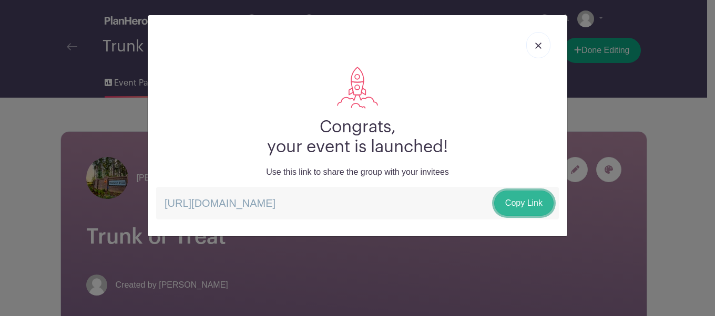
click at [512, 206] on link "Copy Link" at bounding box center [523, 203] width 59 height 25
click at [538, 44] on img at bounding box center [538, 46] width 6 height 6
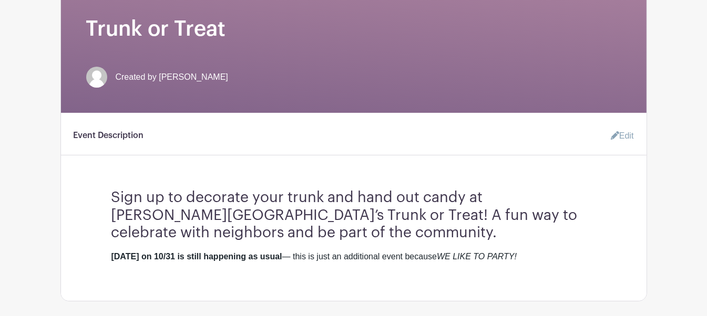
scroll to position [210, 0]
